Goal: Transaction & Acquisition: Purchase product/service

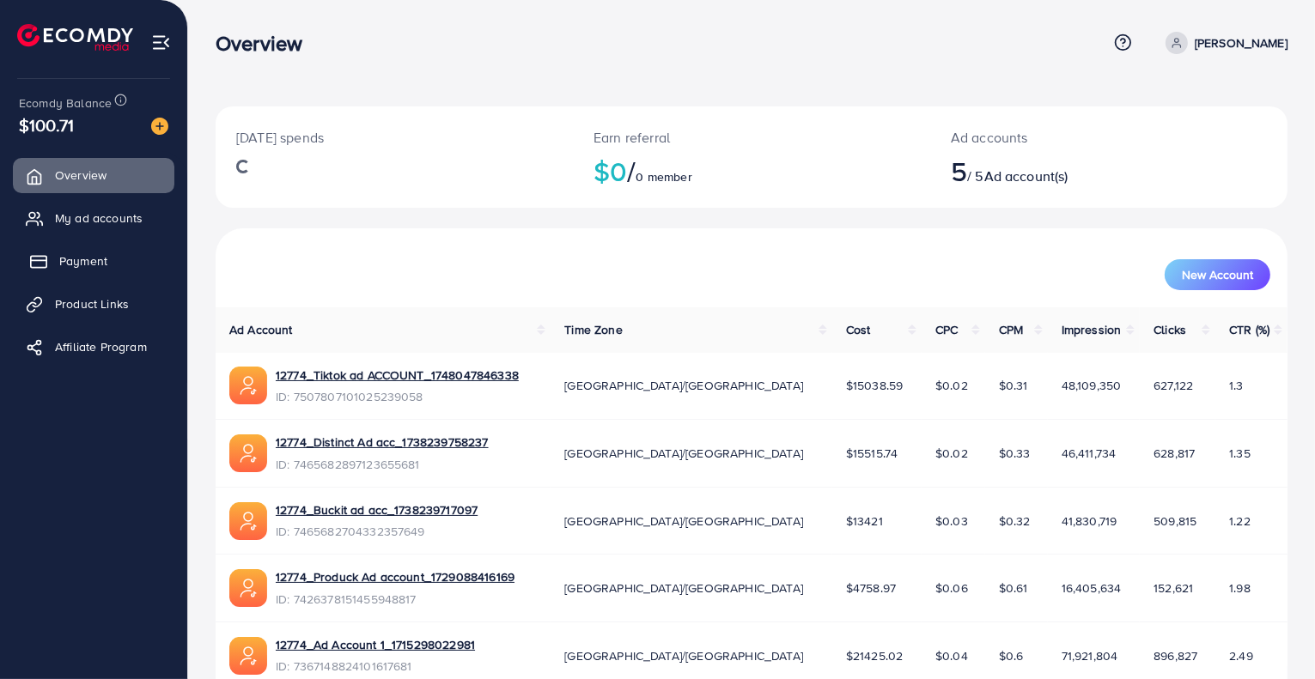
click at [64, 253] on span "Payment" at bounding box center [83, 261] width 48 height 17
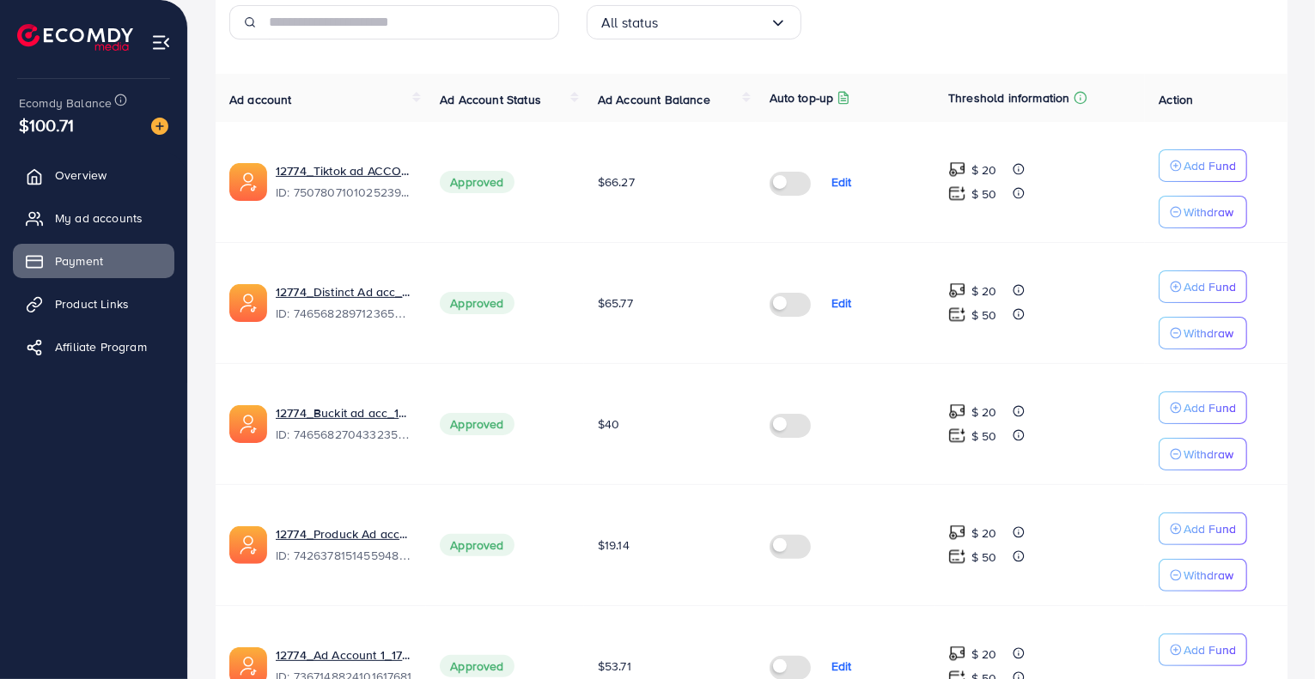
scroll to position [429, 0]
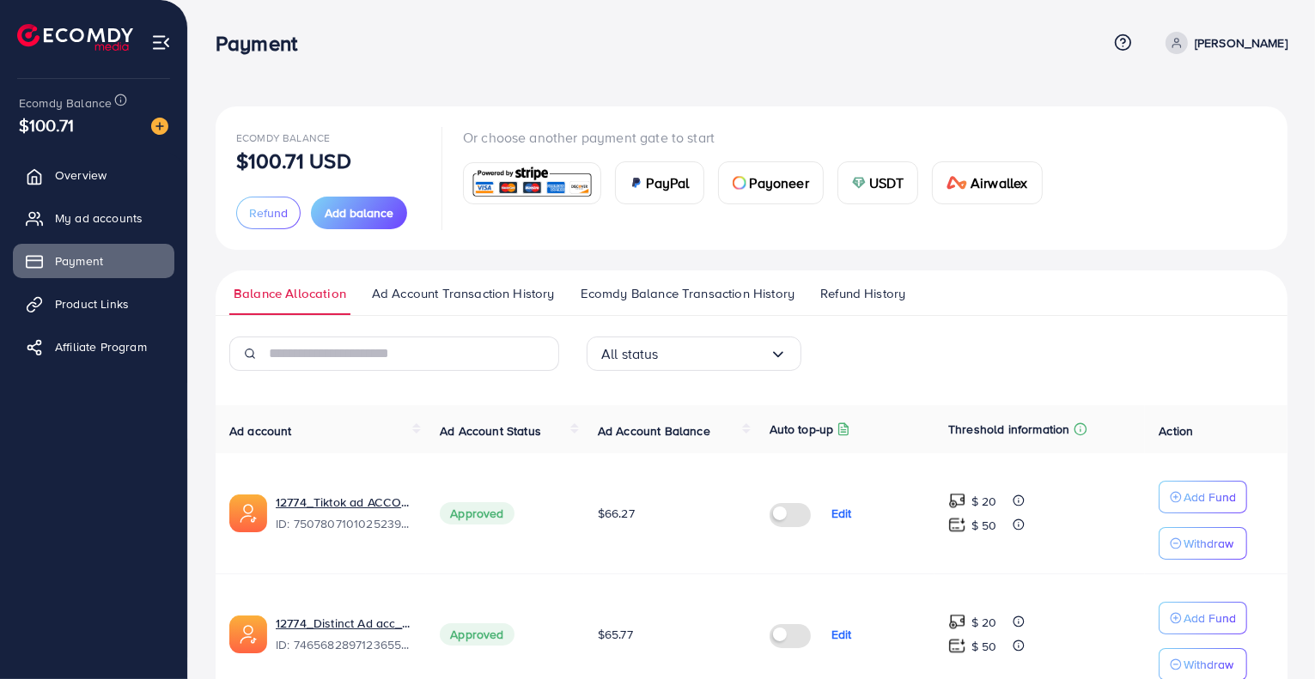
click at [868, 185] on div "USDT" at bounding box center [878, 182] width 80 height 41
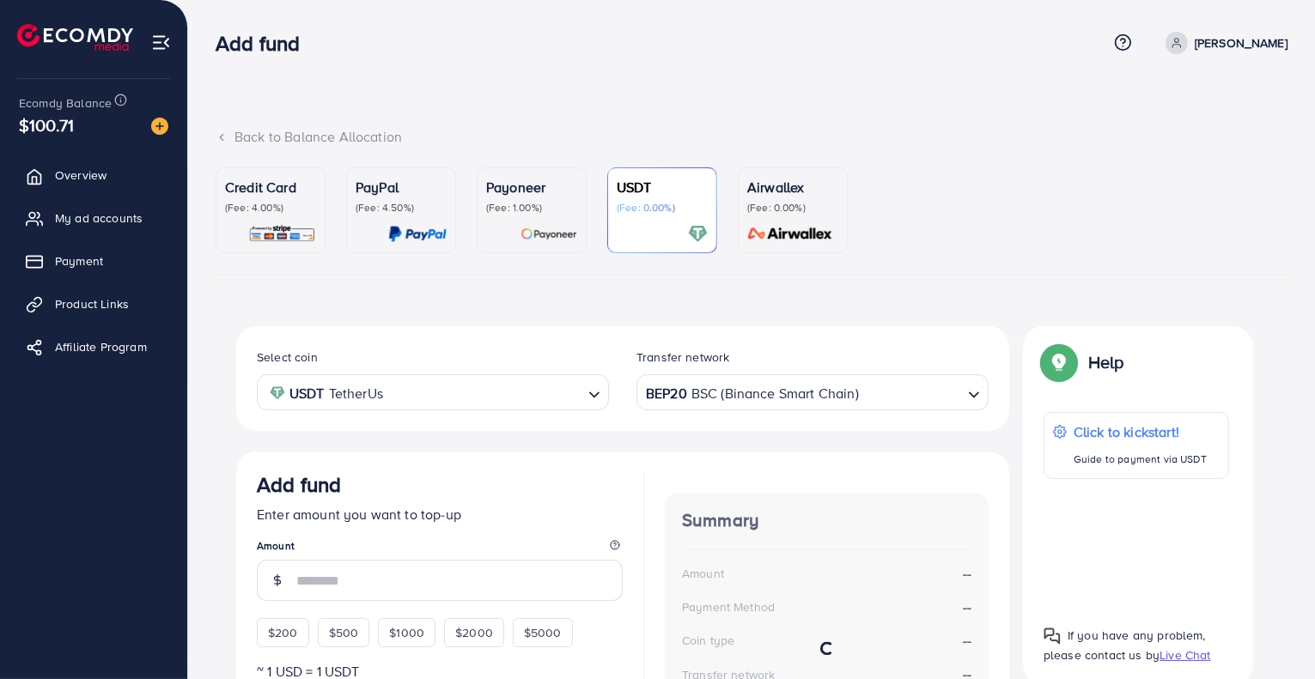
click at [680, 405] on div "BEP20 BSC (Binance Smart Chain)" at bounding box center [803, 391] width 320 height 30
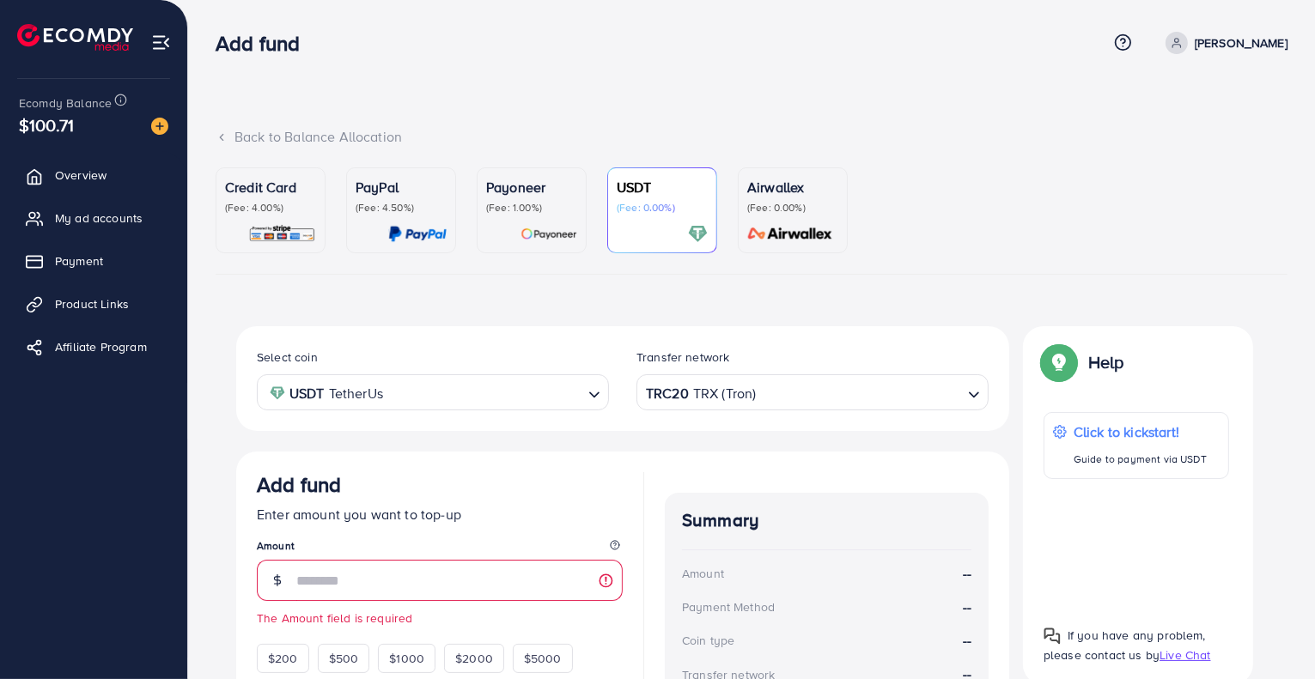
click at [712, 594] on div "Select coin USDT TetherUs Loading... Transfer network TRC20 TRX (Tron) Loading.…" at bounding box center [622, 610] width 773 height 568
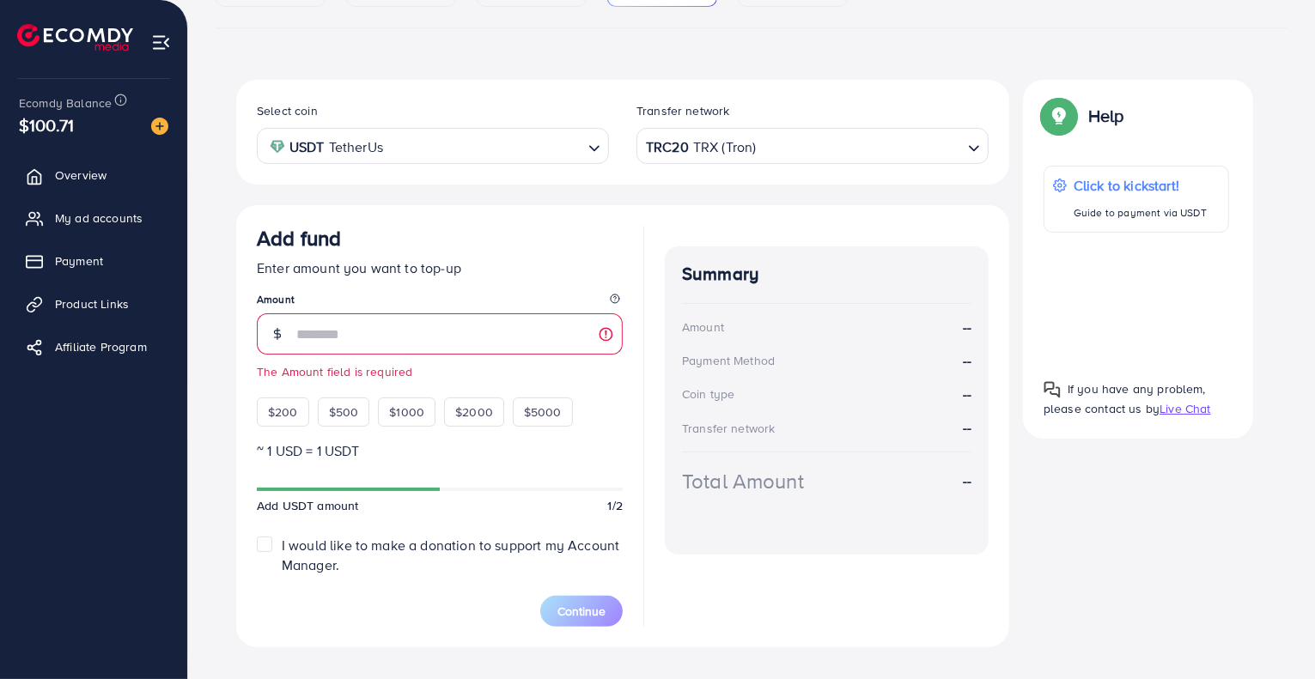
scroll to position [258, 0]
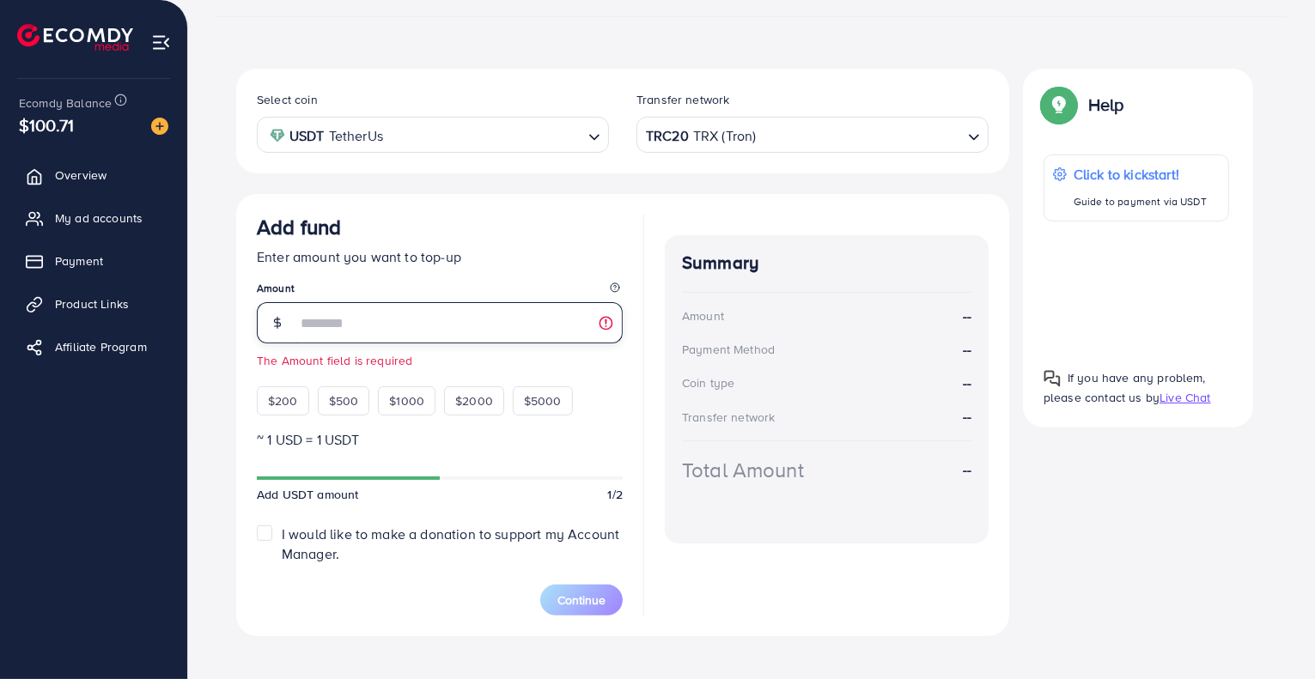
click at [444, 311] on input "number" at bounding box center [459, 322] width 326 height 41
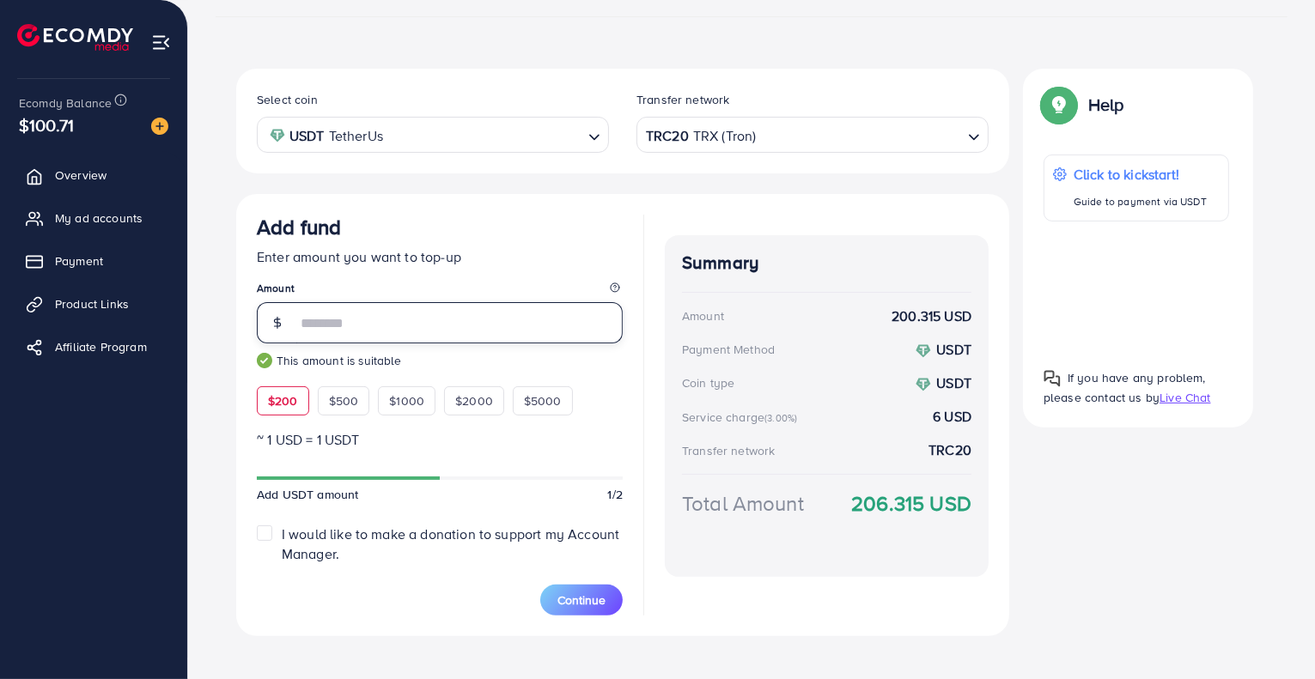
type input "*"
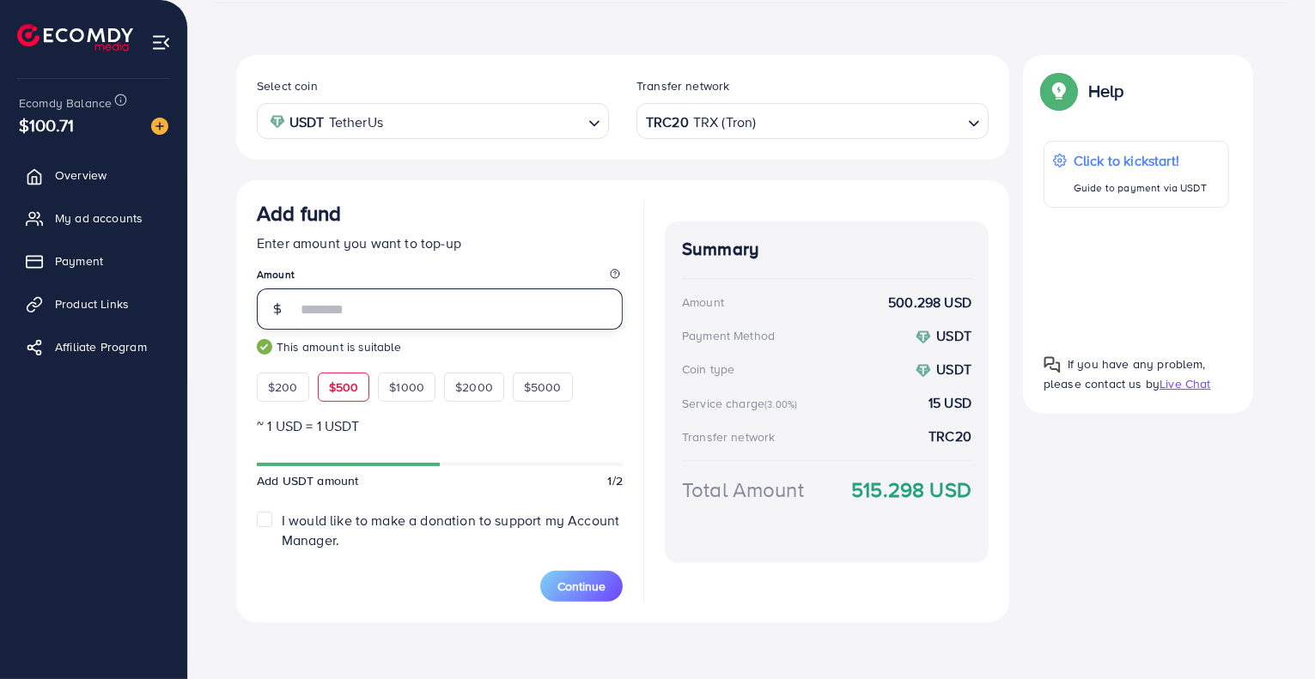
scroll to position [275, 0]
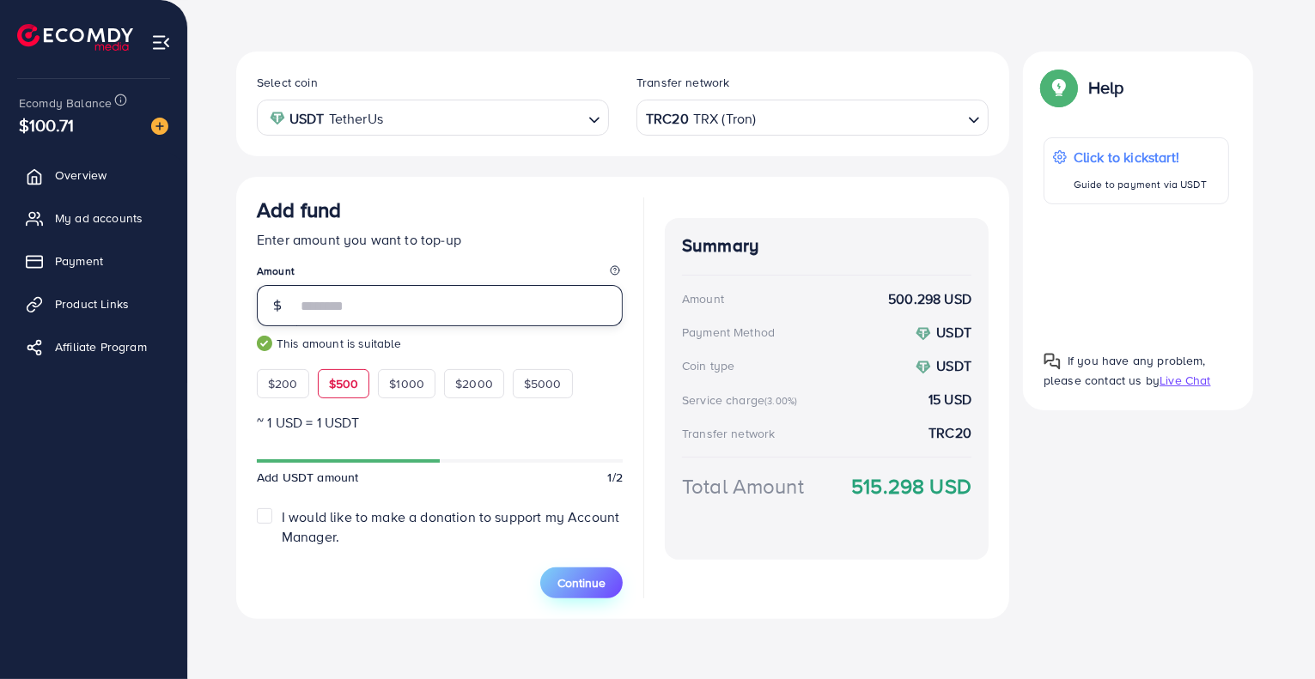
type input "***"
click at [594, 576] on span "Continue" at bounding box center [581, 583] width 48 height 17
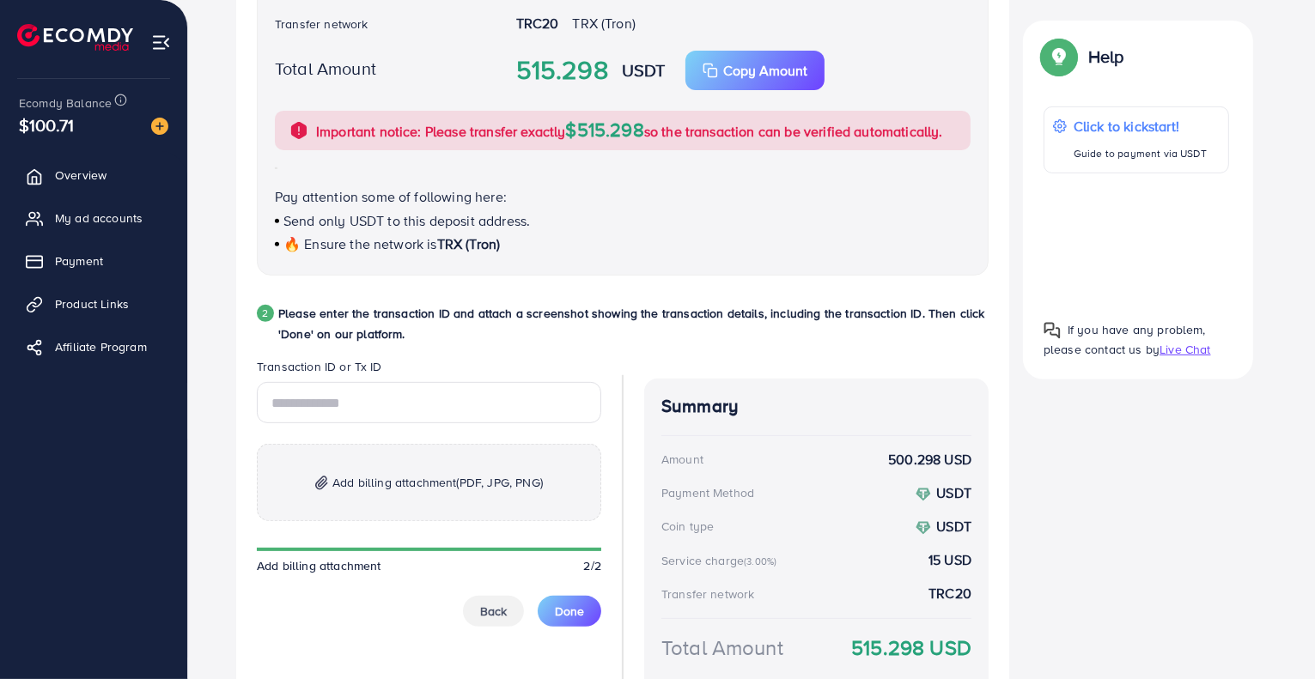
scroll to position [741, 0]
